Goal: Information Seeking & Learning: Learn about a topic

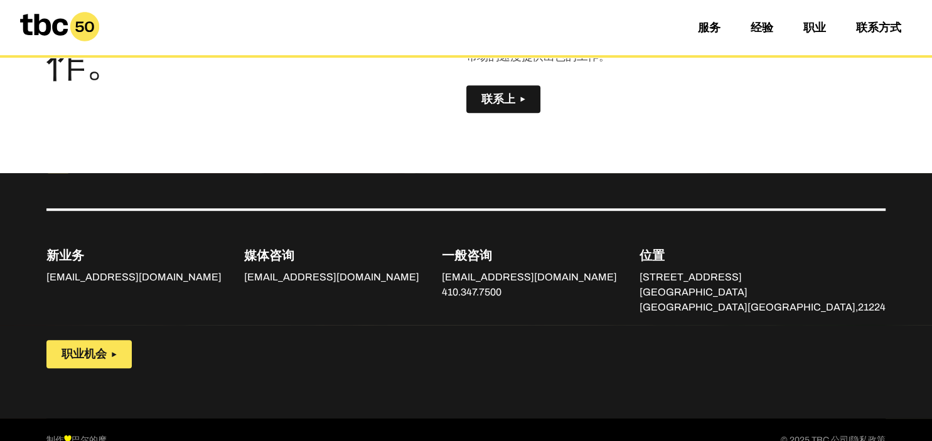
scroll to position [883, 0]
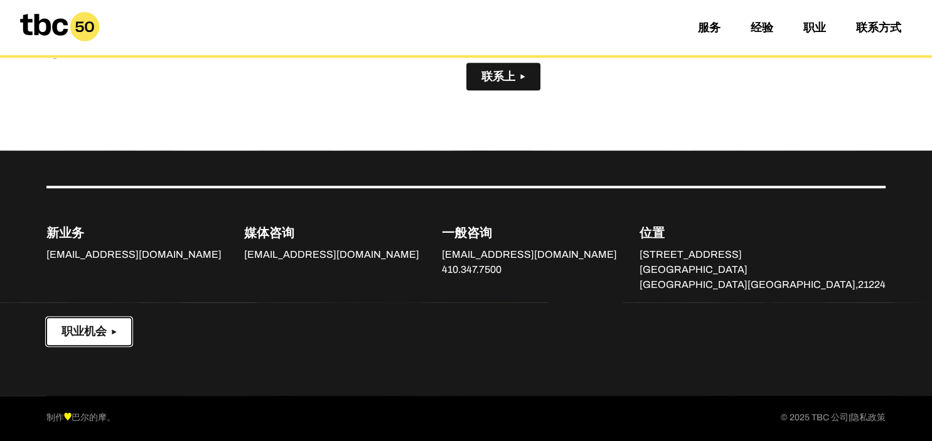
click at [97, 341] on button "职业机会" at bounding box center [88, 331] width 85 height 28
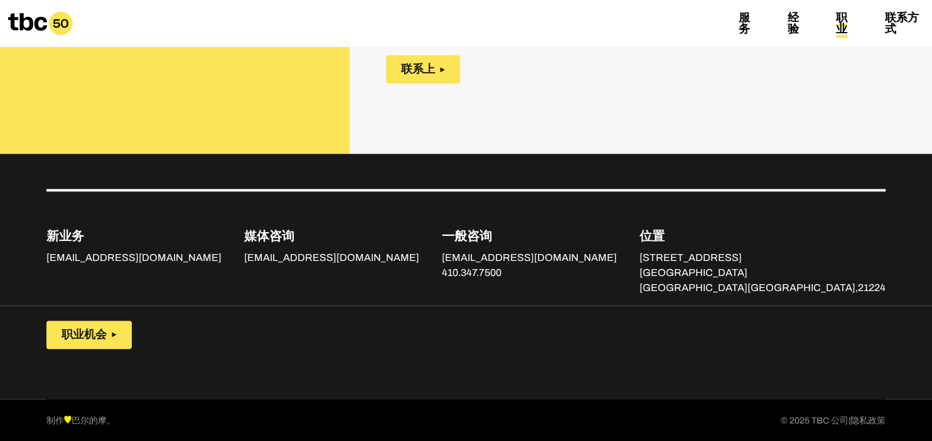
scroll to position [576, 0]
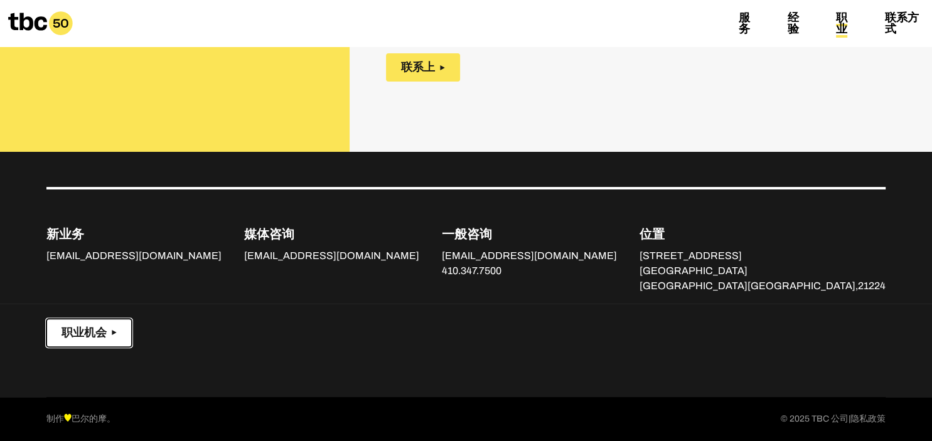
click at [107, 327] on span "职业机会" at bounding box center [83, 332] width 45 height 13
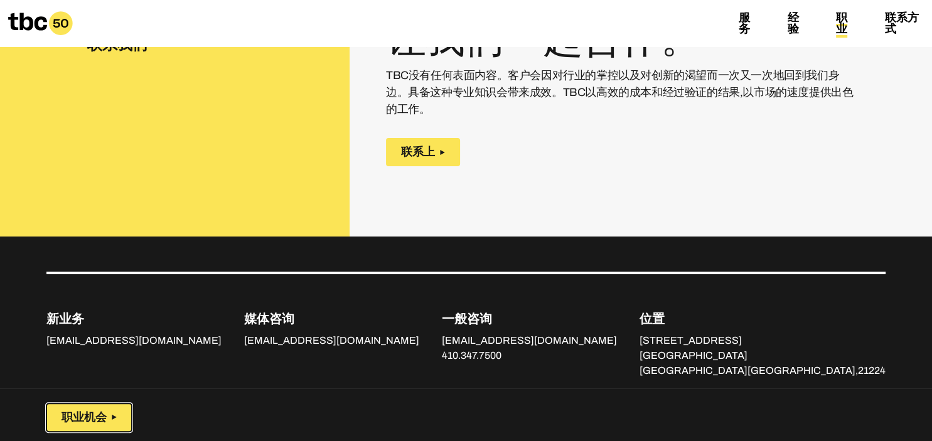
scroll to position [420, 0]
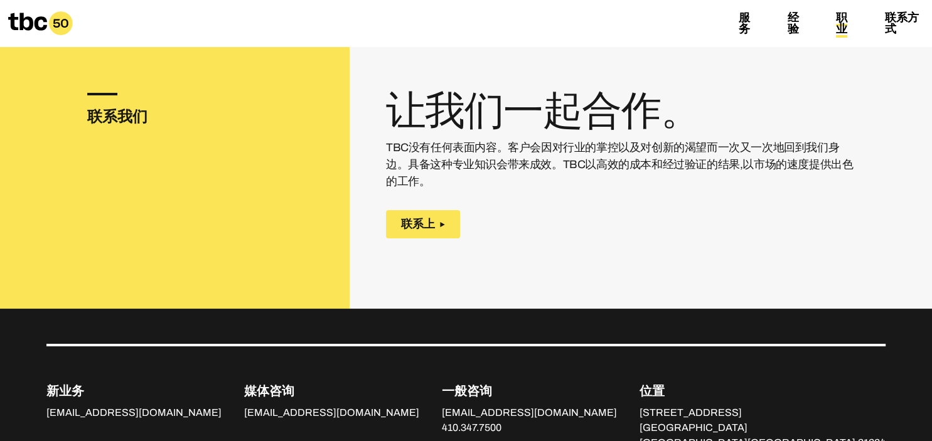
click at [842, 21] on link "职业" at bounding box center [841, 24] width 11 height 26
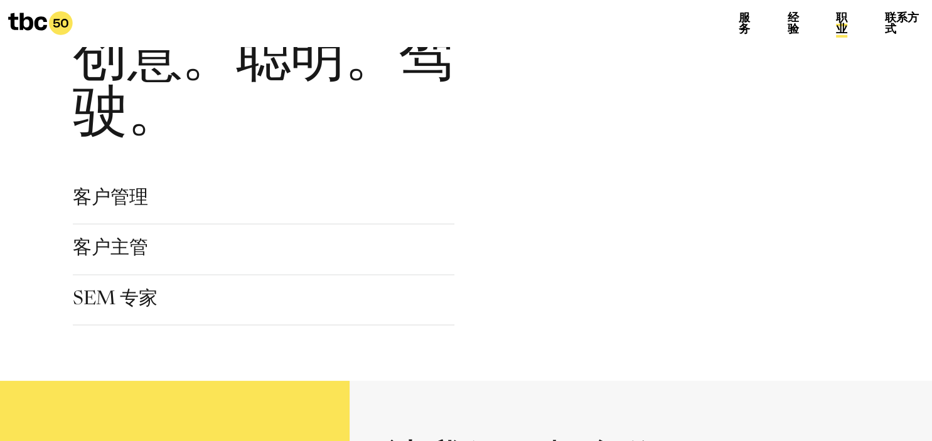
scroll to position [0, 0]
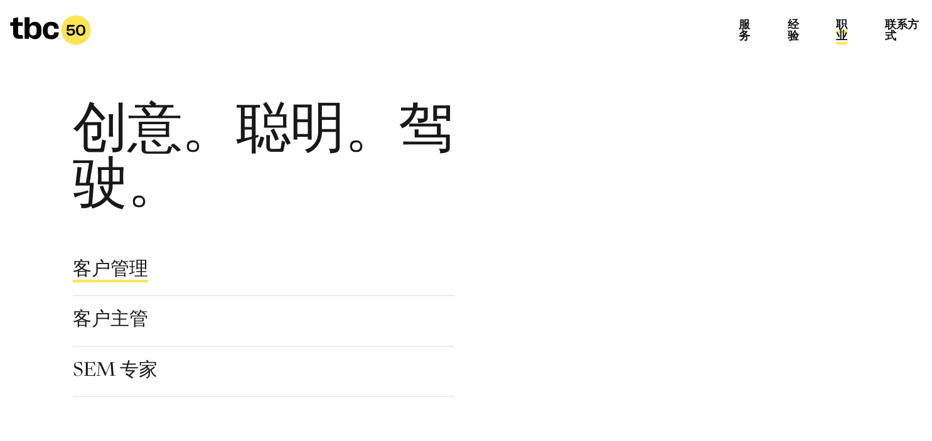
click at [121, 269] on link "客户管理" at bounding box center [110, 271] width 75 height 21
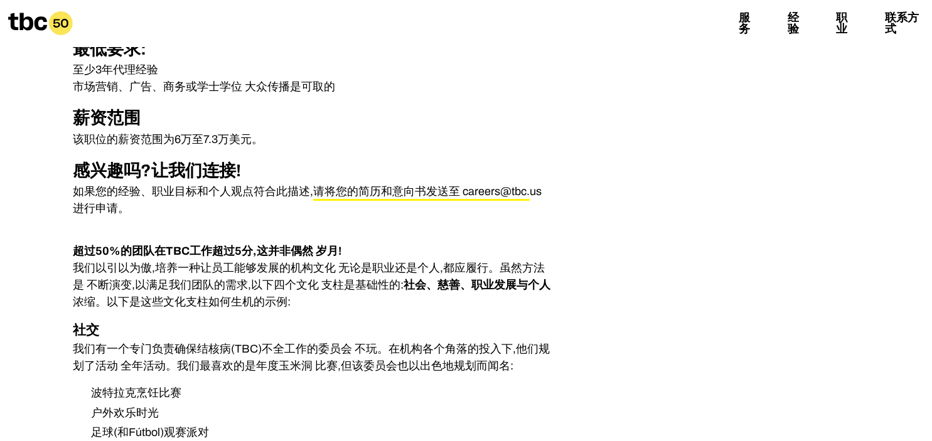
scroll to position [469, 0]
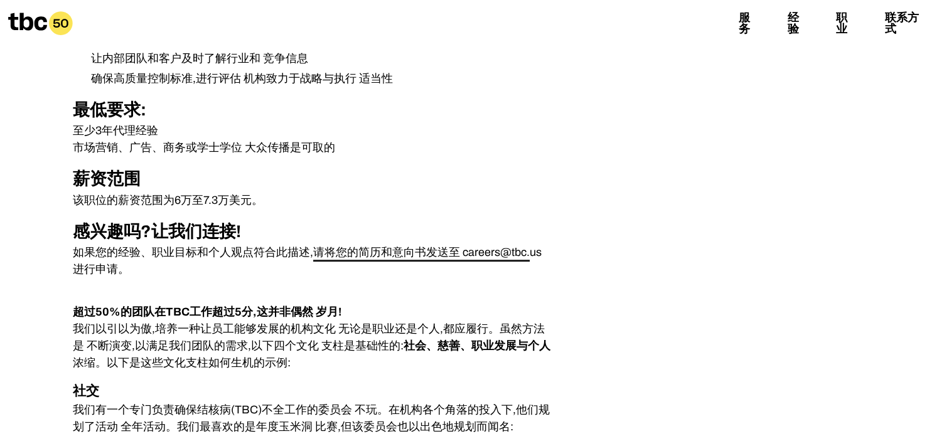
click at [380, 252] on link "请将您的简历和意向书发送至 careers@tbc." at bounding box center [421, 254] width 216 height 16
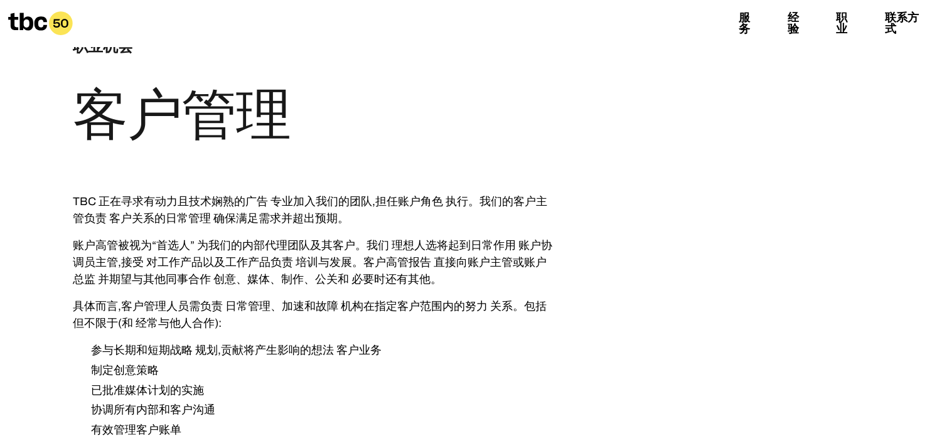
scroll to position [29, 0]
